Goal: Transaction & Acquisition: Purchase product/service

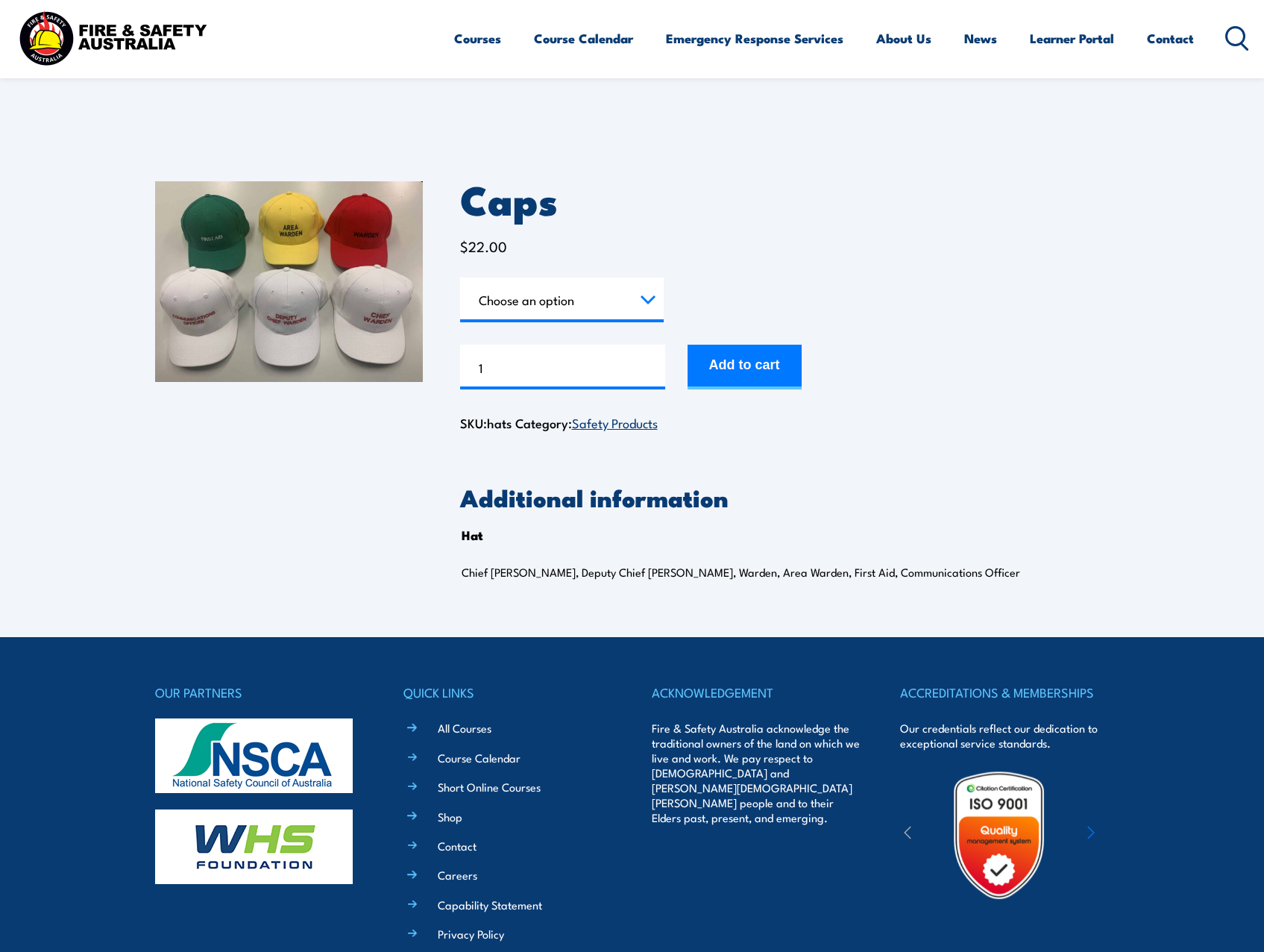
click at [542, 303] on select "Choose an option Chief [PERSON_NAME] Deputy Chief Warden Warden Area Warden Fir…" at bounding box center [562, 300] width 204 height 45
